Goal: Transaction & Acquisition: Purchase product/service

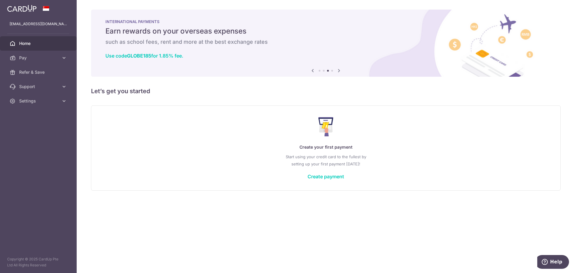
click at [313, 70] on icon at bounding box center [312, 70] width 7 height 7
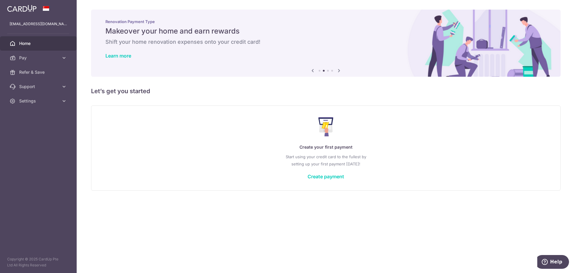
click at [313, 70] on icon at bounding box center [312, 70] width 7 height 7
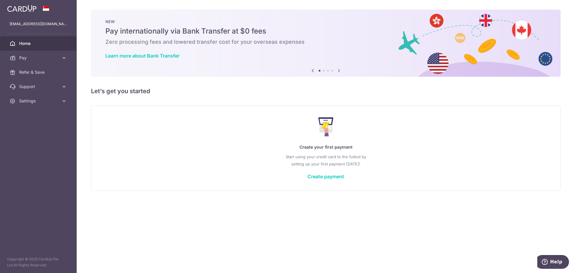
click at [313, 70] on icon at bounding box center [312, 70] width 7 height 7
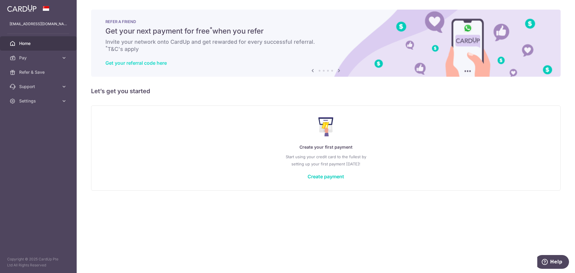
click at [141, 61] on link "Get your referral code here" at bounding box center [135, 63] width 61 height 6
click at [313, 69] on icon at bounding box center [312, 70] width 7 height 7
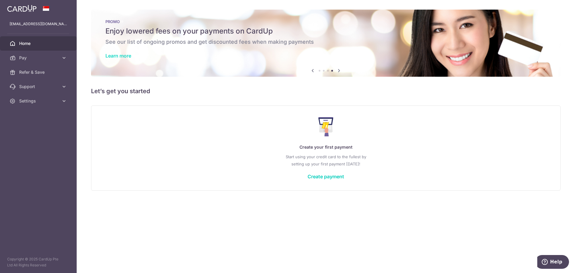
click at [111, 58] on link "Learn more" at bounding box center [118, 56] width 26 height 6
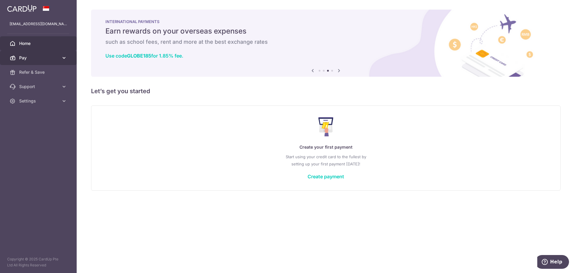
click at [36, 61] on link "Pay" at bounding box center [38, 58] width 77 height 14
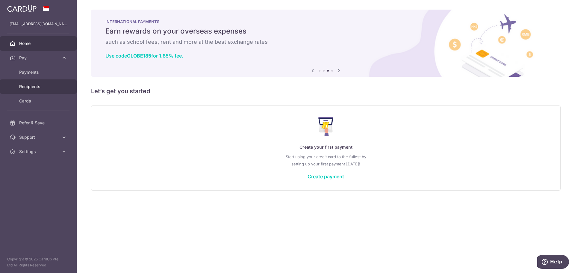
click at [34, 86] on span "Recipients" at bounding box center [39, 87] width 40 height 6
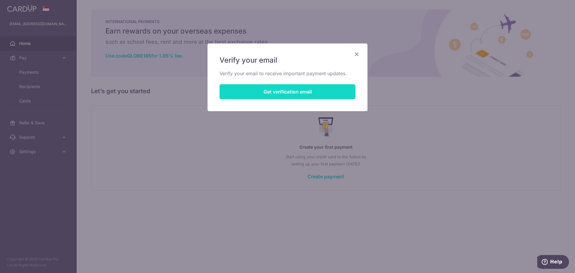
click at [263, 94] on button "Get verification email" at bounding box center [288, 91] width 136 height 15
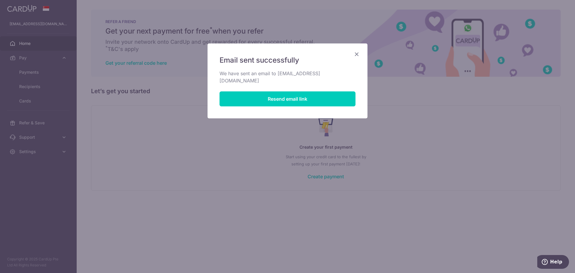
click at [357, 56] on icon "Close" at bounding box center [356, 53] width 7 height 7
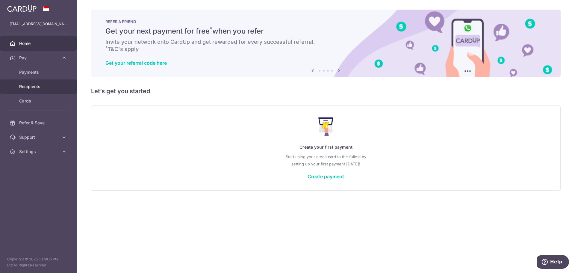
click at [39, 90] on link "Recipients" at bounding box center [38, 86] width 77 height 14
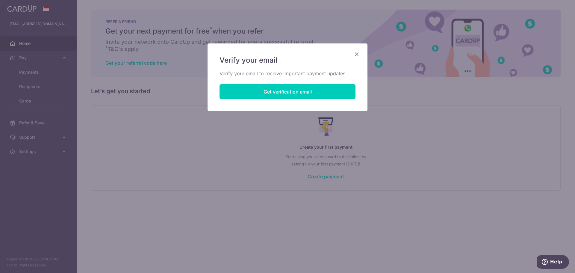
click at [357, 53] on icon "Close" at bounding box center [356, 53] width 7 height 7
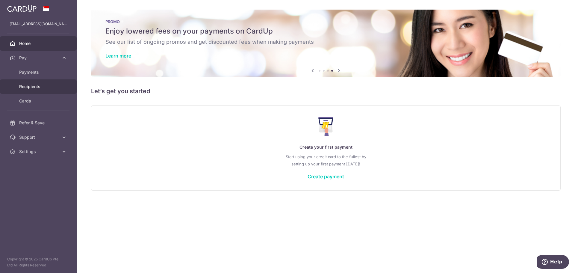
click at [29, 87] on span "Recipients" at bounding box center [39, 87] width 40 height 6
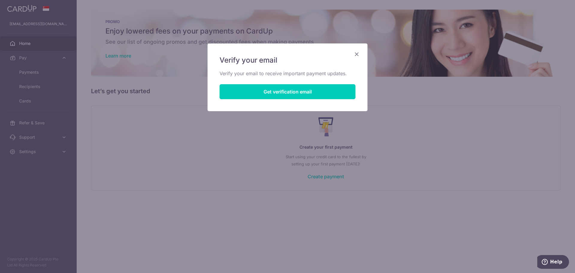
click at [356, 54] on icon "Close" at bounding box center [356, 53] width 7 height 7
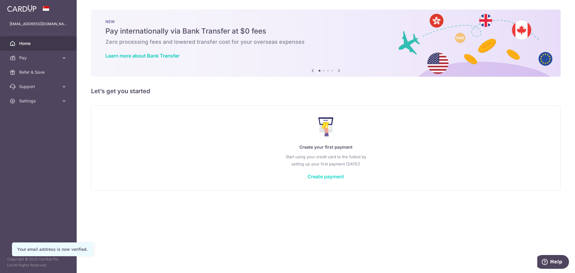
click at [325, 177] on link "Create payment" at bounding box center [326, 176] width 37 height 6
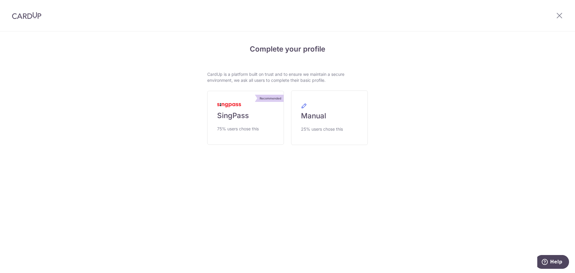
click at [282, 199] on section "Complete your profile CardUp is a platform built on trust and to ensure we main…" at bounding box center [287, 151] width 575 height 241
click at [321, 124] on link "Manual 25% users chose this" at bounding box center [329, 117] width 77 height 55
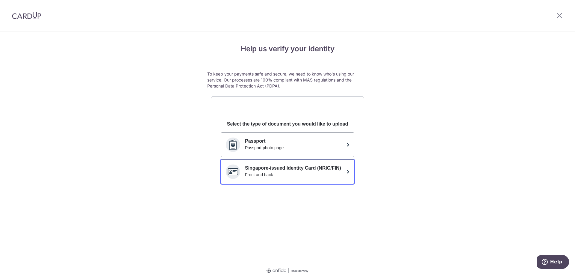
scroll to position [31, 0]
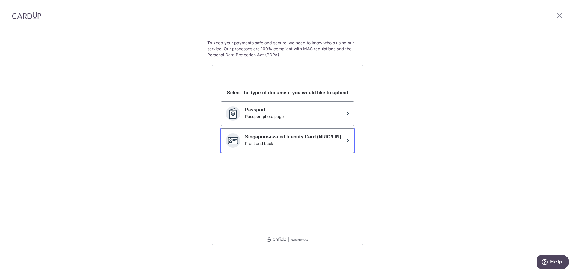
click at [328, 138] on p "Singapore-issued Identity Card (NRIC/FIN)" at bounding box center [294, 136] width 99 height 7
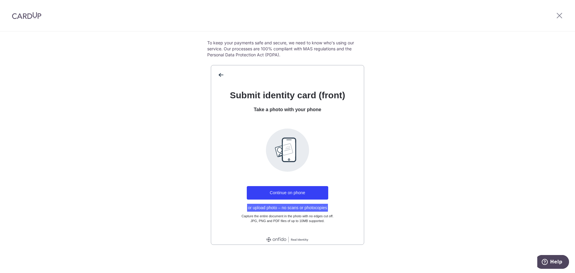
click at [286, 207] on button "or upload photo – no scans or photocopies" at bounding box center [287, 208] width 81 height 8
click at [283, 206] on button "or upload photo – no scans or photocopies" at bounding box center [287, 208] width 81 height 8
click at [270, 208] on button "or upload photo – no scans or photocopies" at bounding box center [287, 208] width 81 height 8
click at [281, 209] on button "or upload photo – no scans or photocopies" at bounding box center [287, 208] width 81 height 8
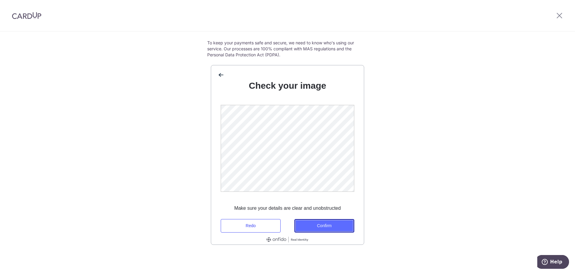
click at [322, 226] on button "Confirm" at bounding box center [325, 225] width 60 height 13
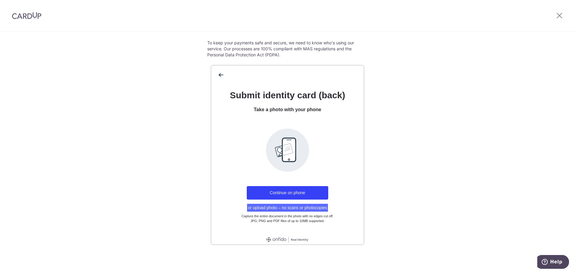
click at [314, 209] on button "or upload photo – no scans or photocopies" at bounding box center [287, 208] width 81 height 8
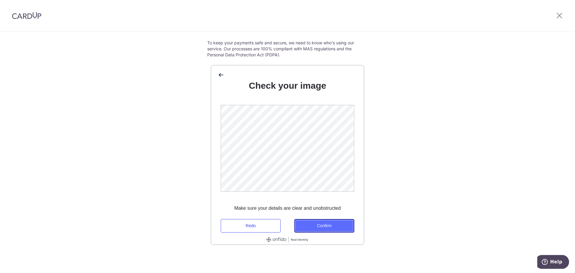
click at [339, 227] on button "Confirm" at bounding box center [325, 225] width 60 height 13
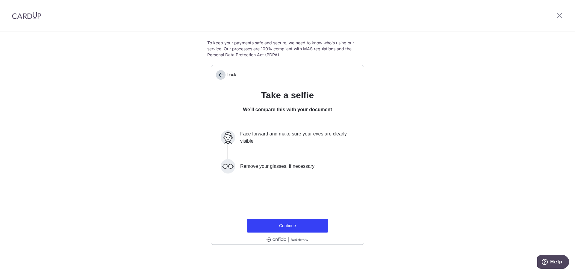
click at [220, 71] on span "back" at bounding box center [221, 75] width 10 height 10
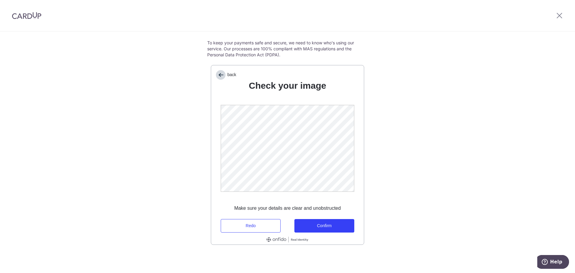
click at [220, 72] on span "back" at bounding box center [221, 75] width 10 height 10
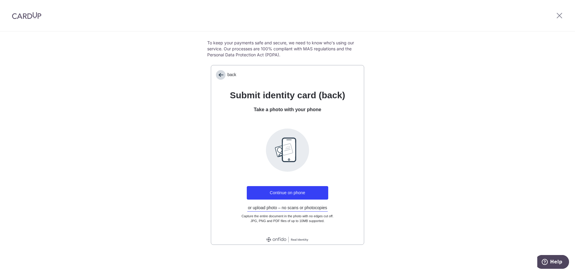
click at [220, 72] on span "back" at bounding box center [221, 75] width 10 height 10
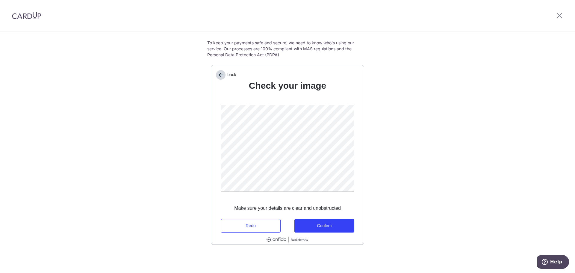
click at [219, 72] on span "back" at bounding box center [221, 75] width 10 height 10
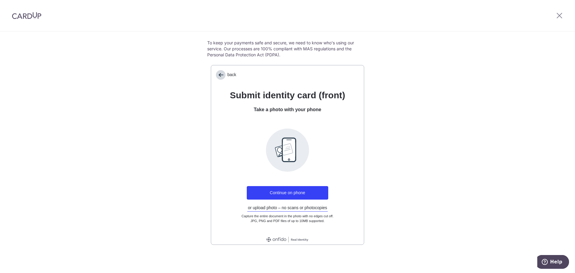
click at [219, 72] on span "back" at bounding box center [221, 75] width 10 height 10
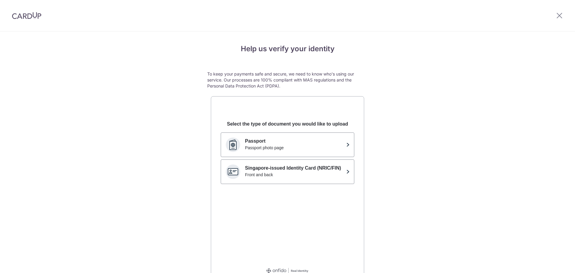
scroll to position [0, 0]
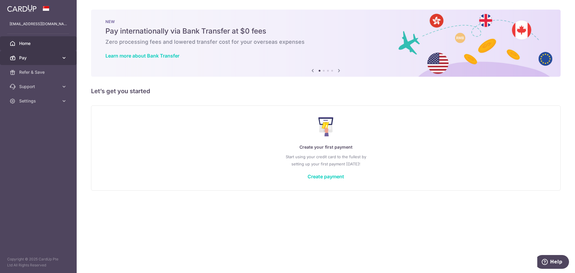
click at [27, 57] on span "Pay" at bounding box center [39, 58] width 40 height 6
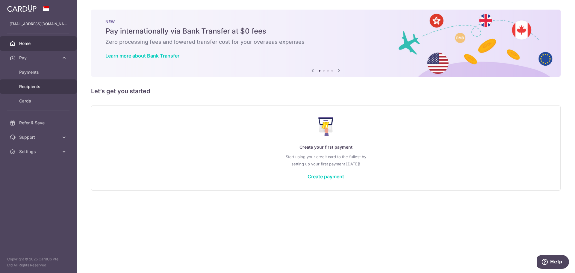
click at [29, 86] on span "Recipients" at bounding box center [39, 87] width 40 height 6
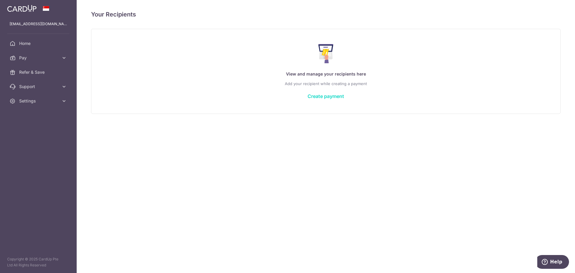
click at [326, 97] on link "Create payment" at bounding box center [326, 96] width 37 height 6
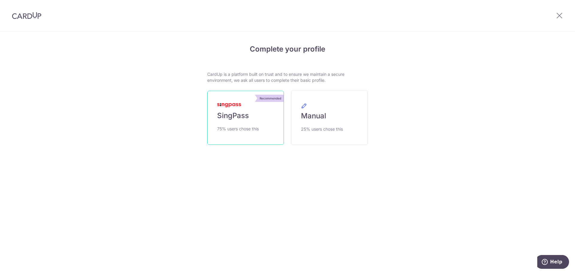
click at [250, 107] on link "Recommended SingPass 75% users chose this" at bounding box center [245, 118] width 77 height 54
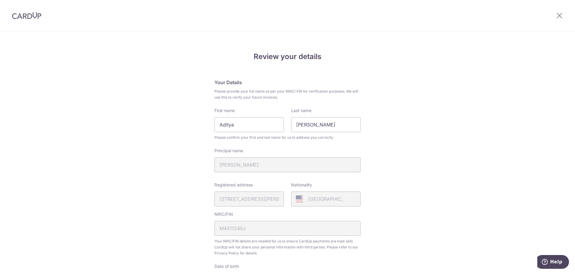
click at [441, 152] on div "Review your details Your Details Please provide your full name as per your NRIC…" at bounding box center [287, 238] width 575 height 412
click at [436, 159] on div "Review your details Your Details Please provide your full name as per your NRIC…" at bounding box center [287, 238] width 575 height 412
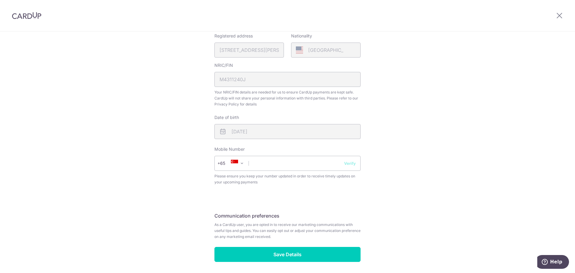
scroll to position [153, 0]
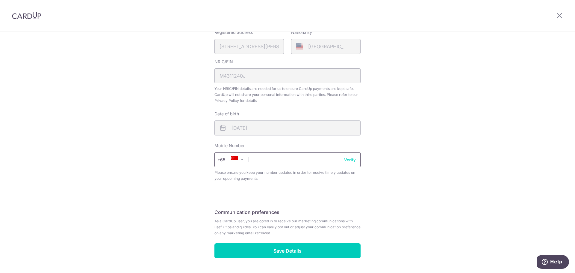
click at [297, 162] on input "text" at bounding box center [288, 159] width 146 height 15
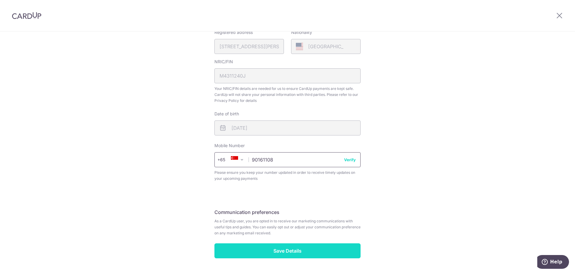
type input "90161108"
click at [313, 249] on input "Save Details" at bounding box center [288, 250] width 146 height 15
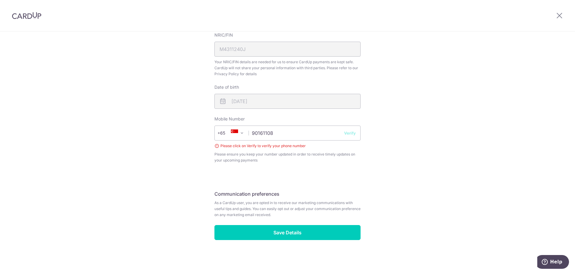
click at [351, 130] on button "Verify" at bounding box center [350, 133] width 12 height 6
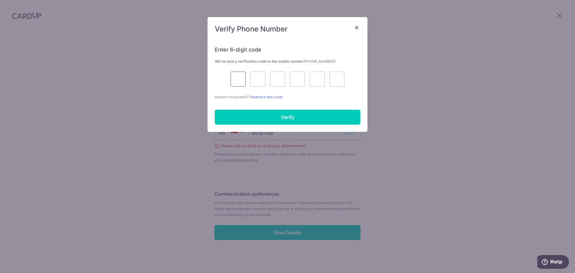
click at [241, 81] on input "text" at bounding box center [238, 79] width 15 height 15
type input "8"
type input "3"
type input "4"
type input "3"
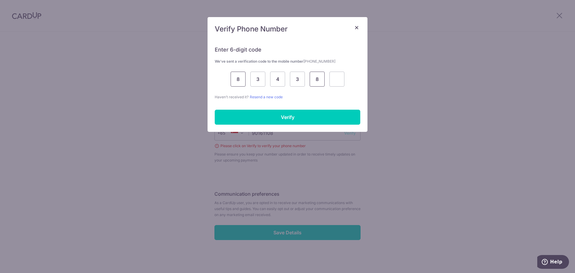
type input "8"
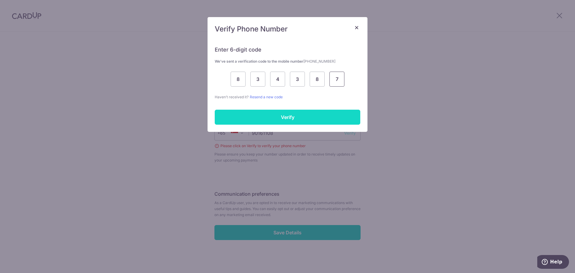
type input "7"
click at [287, 120] on input "Verify" at bounding box center [288, 117] width 146 height 15
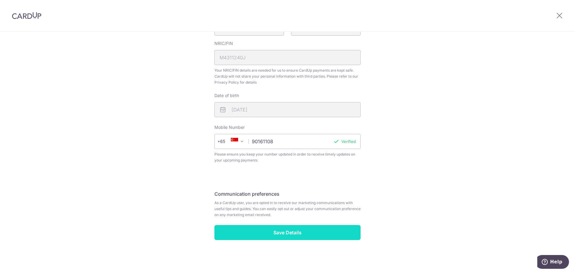
click at [315, 228] on input "Save Details" at bounding box center [288, 232] width 146 height 15
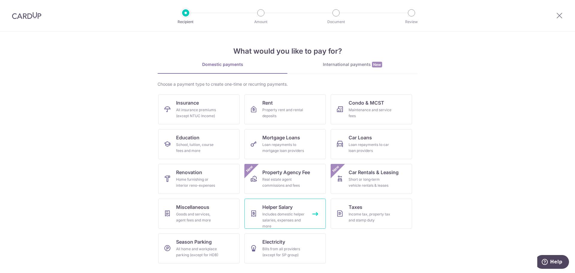
click at [278, 218] on div "Includes domestic helper salaries, expenses and more" at bounding box center [283, 220] width 43 height 18
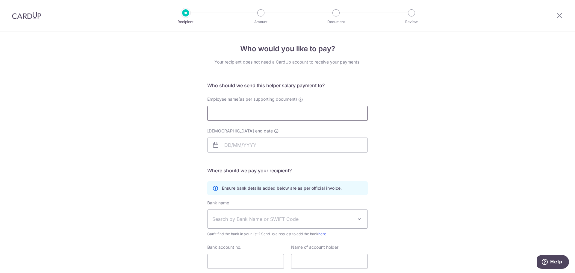
click at [271, 112] on input "Employee name(as per supporting document)" at bounding box center [287, 113] width 161 height 15
type input "Rosdalina"
click at [247, 147] on input "Employment contract end date" at bounding box center [287, 145] width 161 height 15
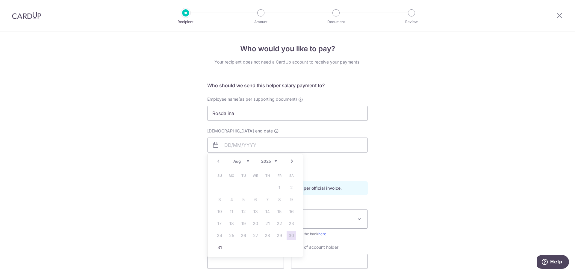
click at [81, 163] on div "Who would you like to pay? Your recipient does not need a CardUp account to rec…" at bounding box center [287, 173] width 575 height 285
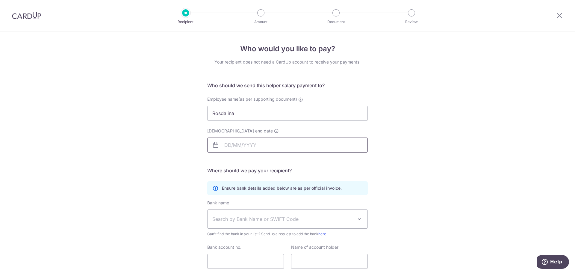
click at [270, 149] on input "Employment contract end date" at bounding box center [287, 145] width 161 height 15
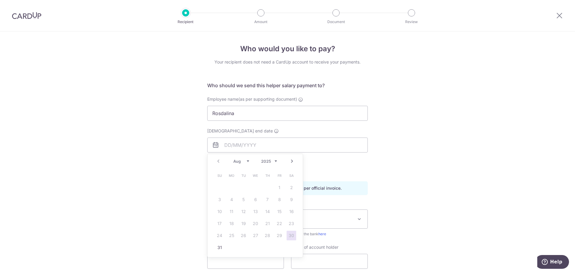
click at [160, 222] on div "Who would you like to pay? Your recipient does not need a CardUp account to rec…" at bounding box center [287, 173] width 575 height 285
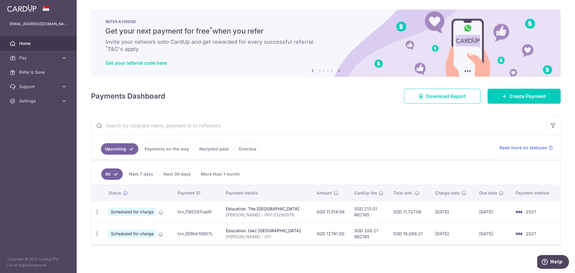
click at [339, 71] on icon at bounding box center [339, 70] width 7 height 7
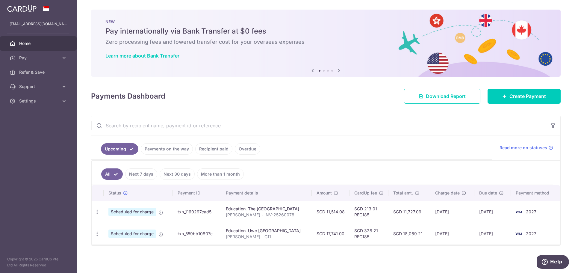
click at [339, 71] on icon at bounding box center [339, 70] width 7 height 7
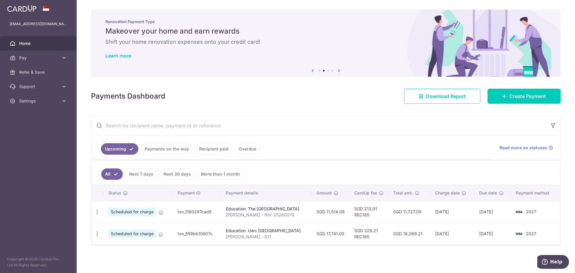
click at [339, 71] on icon at bounding box center [339, 70] width 7 height 7
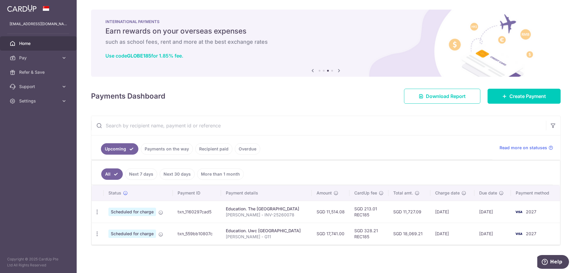
click at [313, 72] on icon at bounding box center [312, 70] width 7 height 7
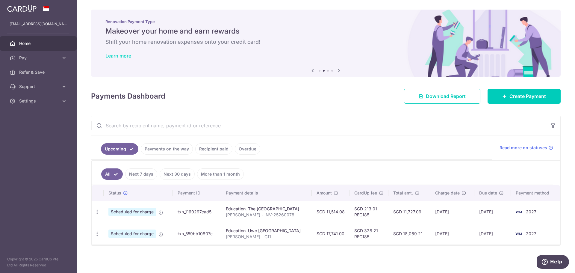
click at [122, 56] on link "Learn more" at bounding box center [118, 56] width 26 height 6
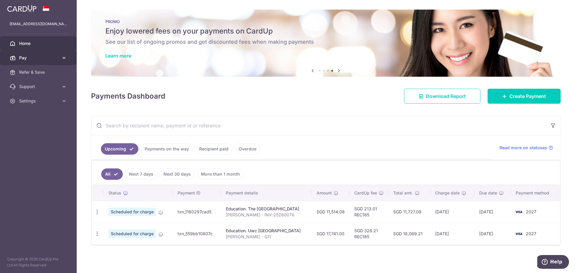
click at [31, 59] on span "Pay" at bounding box center [39, 58] width 40 height 6
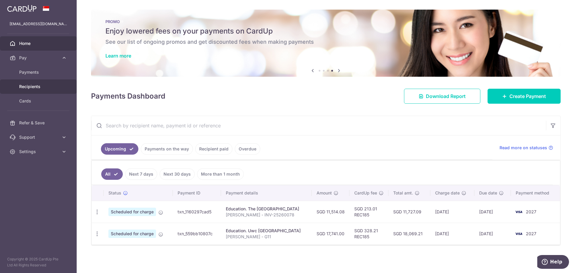
click at [33, 88] on span "Recipients" at bounding box center [39, 87] width 40 height 6
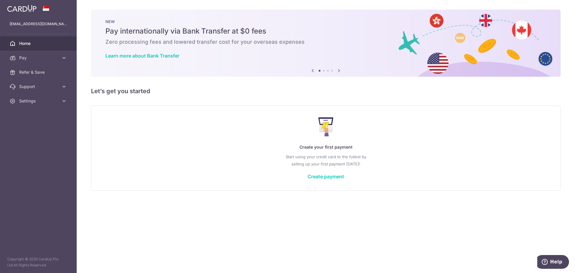
click at [339, 69] on icon at bounding box center [339, 70] width 7 height 7
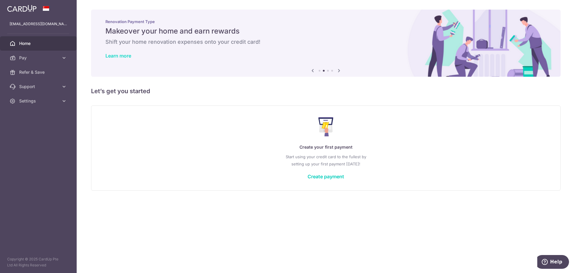
click at [120, 57] on link "Learn more" at bounding box center [118, 56] width 26 height 6
click at [339, 73] on icon at bounding box center [339, 70] width 7 height 7
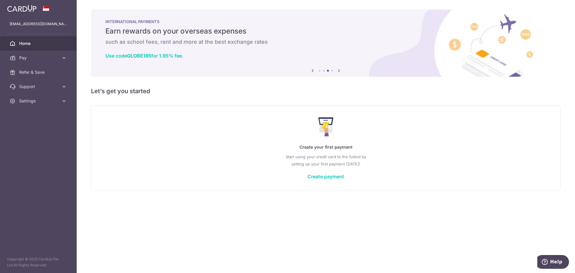
click at [339, 71] on icon at bounding box center [339, 70] width 7 height 7
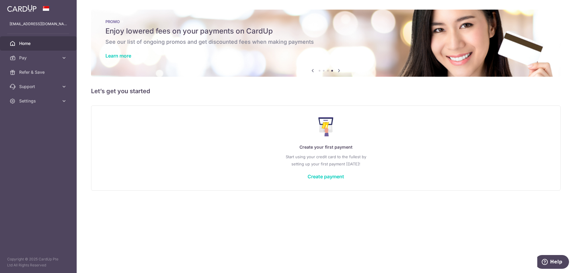
click at [339, 71] on icon at bounding box center [339, 70] width 7 height 7
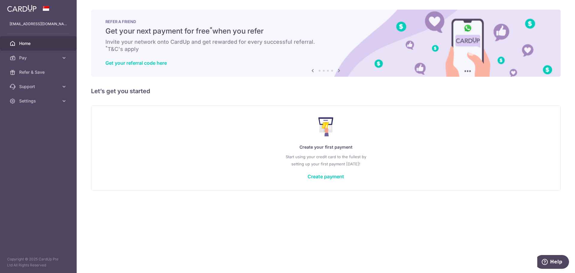
click at [339, 71] on icon at bounding box center [339, 70] width 7 height 7
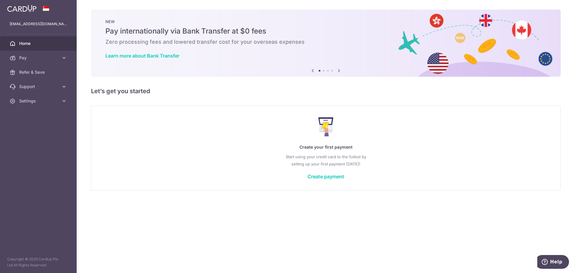
click at [339, 71] on icon at bounding box center [339, 70] width 7 height 7
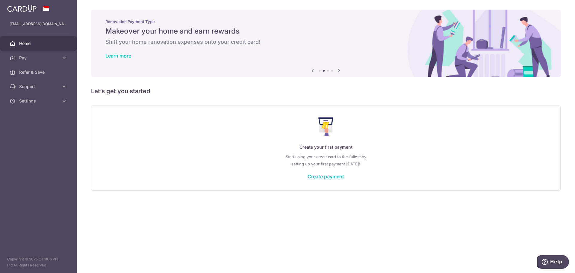
click at [339, 71] on icon at bounding box center [339, 70] width 7 height 7
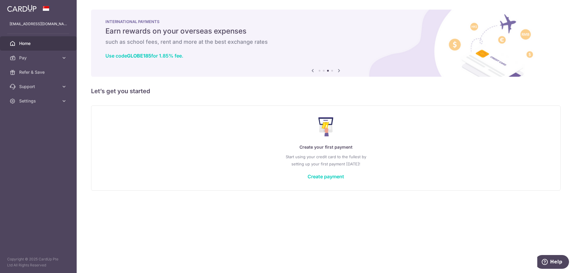
click at [339, 71] on icon at bounding box center [339, 70] width 7 height 7
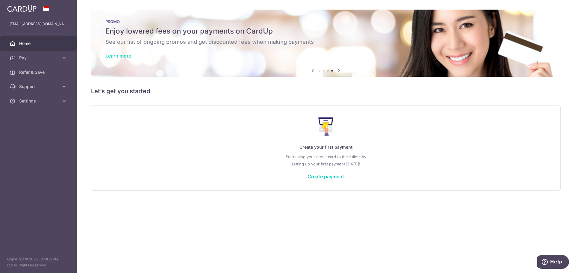
click at [117, 57] on link "Learn more" at bounding box center [118, 56] width 26 height 6
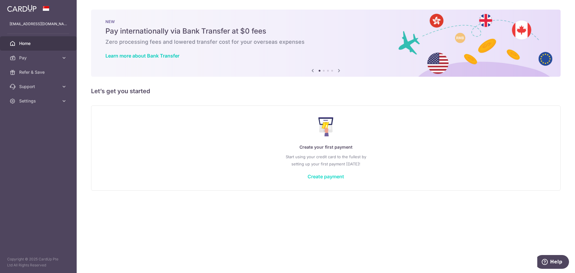
click at [314, 177] on link "Create payment" at bounding box center [326, 176] width 37 height 6
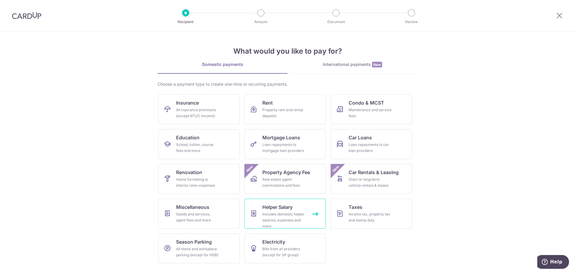
click at [277, 214] on div "Includes domestic helper salaries, expenses and more" at bounding box center [283, 220] width 43 height 18
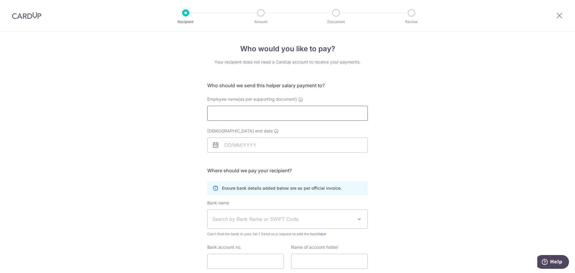
click at [273, 114] on input "Employee name(as per supporting document)" at bounding box center [287, 113] width 161 height 15
type input "Rosdalina"
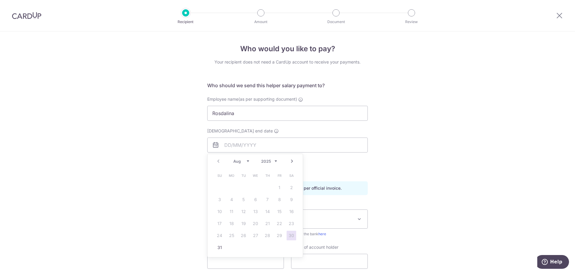
click at [275, 159] on select "2025 2026 2027 2028 2029 2030 2031 2032 2033 2034 2035" at bounding box center [269, 161] width 16 height 5
click at [243, 158] on div "Prev Next Jan Feb Mar Apr May Jun [DATE] Aug Sep Oct Nov [DATE] 2026 2027 2028 …" at bounding box center [255, 161] width 95 height 14
click at [244, 160] on select "Jan Feb Mar Apr May Jun [DATE] Aug Sep Oct Nov Dec" at bounding box center [241, 161] width 16 height 5
click at [245, 201] on link "7" at bounding box center [244, 200] width 10 height 10
type input "07/09/2027"
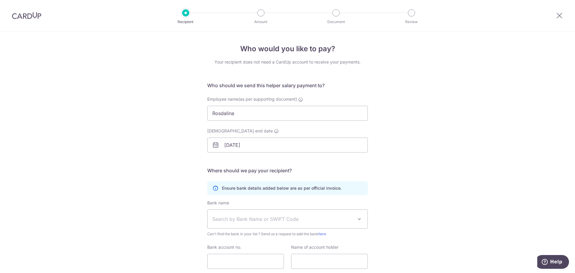
click at [156, 197] on div "Who would you like to pay? Your recipient does not need a CardUp account to rec…" at bounding box center [287, 173] width 575 height 285
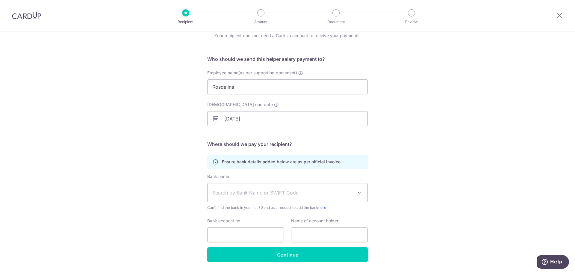
scroll to position [44, 0]
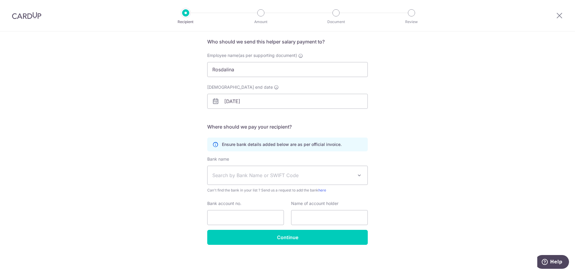
click at [167, 130] on div "Who would you like to pay? Your recipient does not need a CardUp account to rec…" at bounding box center [287, 130] width 575 height 285
click at [185, 135] on div "Who would you like to pay? Your recipient does not need a CardUp account to rec…" at bounding box center [287, 130] width 575 height 285
click at [257, 176] on span "Search by Bank Name or SWIFT Code" at bounding box center [282, 175] width 141 height 7
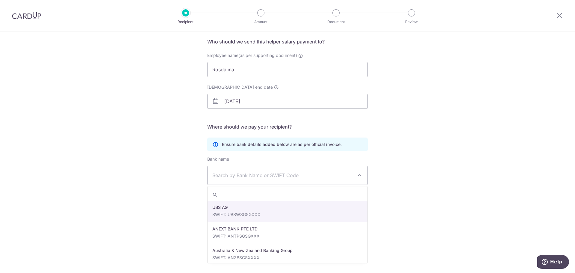
click at [173, 155] on div "Who would you like to pay? Your recipient does not need a CardUp account to rec…" at bounding box center [287, 130] width 575 height 285
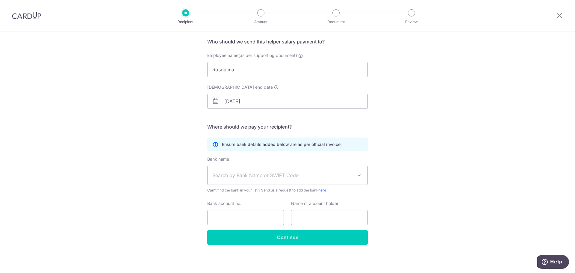
click at [157, 144] on div "Who would you like to pay? Your recipient does not need a CardUp account to rec…" at bounding box center [287, 130] width 575 height 285
click at [264, 180] on span "Search by Bank Name or SWIFT Code" at bounding box center [288, 175] width 160 height 19
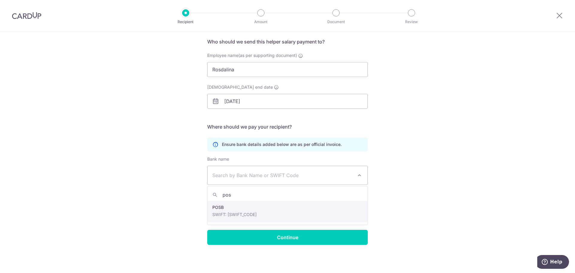
type input "posb"
select select "19"
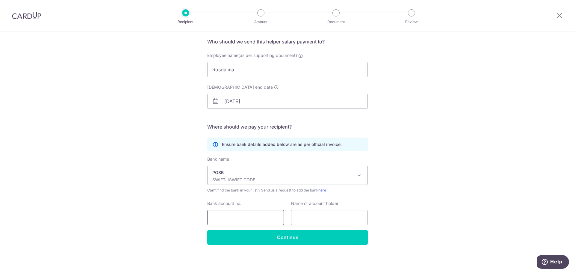
click at [254, 218] on input "Bank account no." at bounding box center [245, 217] width 77 height 15
type input "294118152"
click at [323, 219] on input "text" at bounding box center [329, 217] width 77 height 15
click at [464, 188] on div "Who would you like to pay? Your recipient does not need a CardUp account to rec…" at bounding box center [287, 130] width 575 height 285
click at [317, 216] on input "text" at bounding box center [329, 217] width 77 height 15
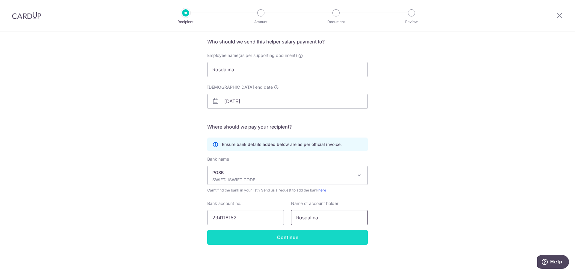
type input "Rosdalina"
click at [298, 236] on input "Continue" at bounding box center [287, 237] width 161 height 15
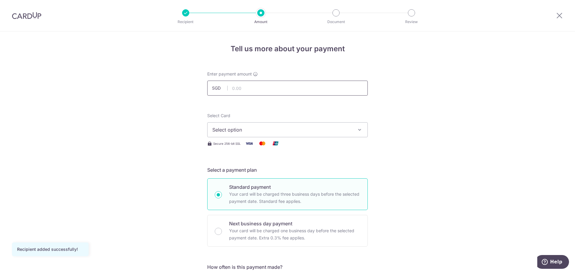
click at [243, 87] on input "text" at bounding box center [287, 88] width 161 height 15
type input "750.00"
click at [354, 125] on button "Select option" at bounding box center [287, 129] width 161 height 15
click at [282, 146] on span "Add credit card" at bounding box center [293, 147] width 140 height 6
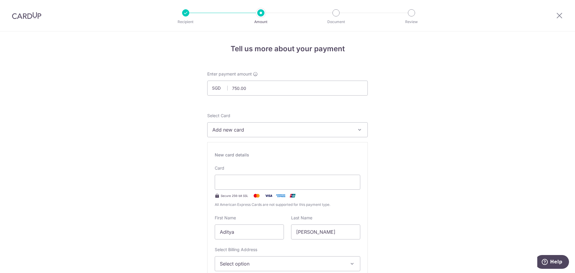
type input "12 / 2029"
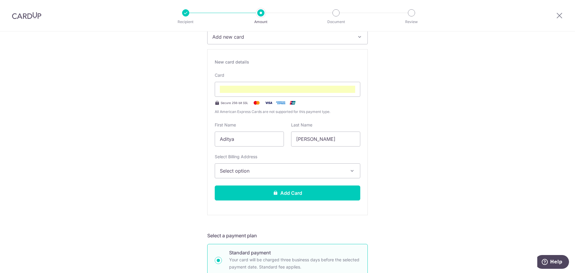
scroll to position [93, 0]
click at [337, 170] on span "Select option" at bounding box center [282, 170] width 125 height 7
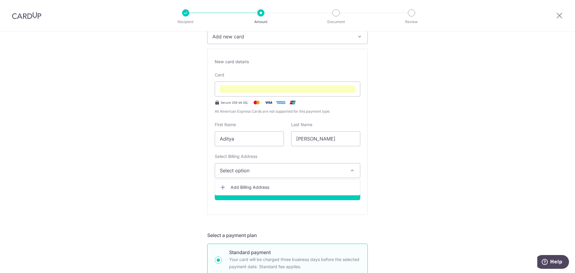
click at [244, 189] on span "Add Billing Address" at bounding box center [293, 187] width 125 height 6
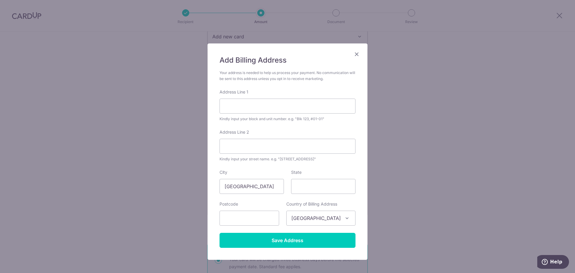
click at [101, 96] on div "Add Billing Address Your address is needed to help us process your payment. No …" at bounding box center [287, 136] width 575 height 273
